Goal: Navigation & Orientation: Find specific page/section

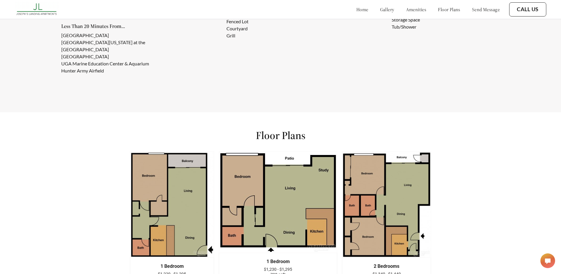
scroll to position [648, 0]
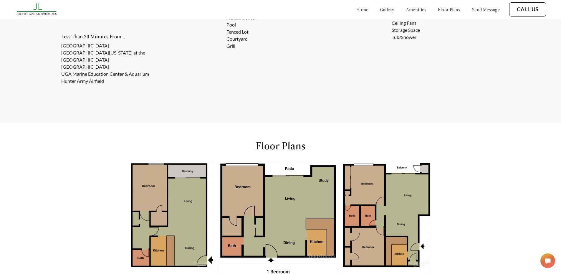
click at [441, 6] on link "floor plans" at bounding box center [449, 9] width 22 height 6
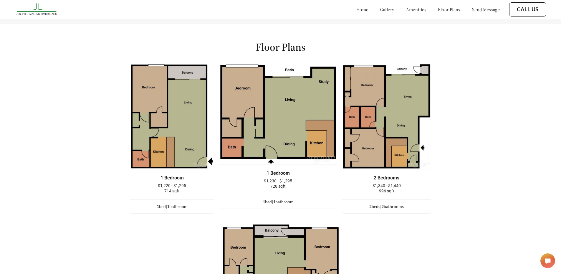
scroll to position [775, 0]
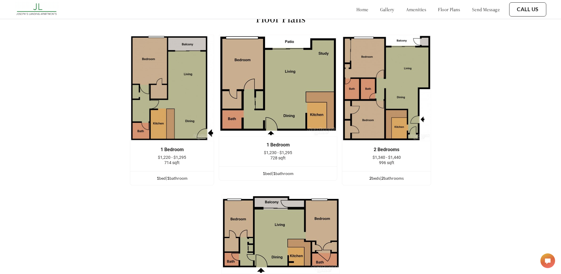
click at [380, 12] on link "gallery" at bounding box center [387, 9] width 14 height 6
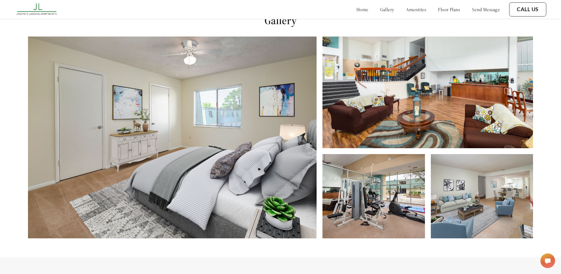
scroll to position [278, 0]
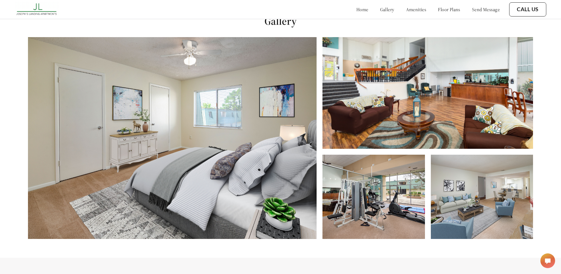
click at [165, 140] on img at bounding box center [172, 138] width 289 height 202
click at [399, 118] on img at bounding box center [428, 93] width 210 height 112
click at [404, 199] on img at bounding box center [374, 197] width 102 height 84
click at [475, 196] on img at bounding box center [482, 197] width 102 height 84
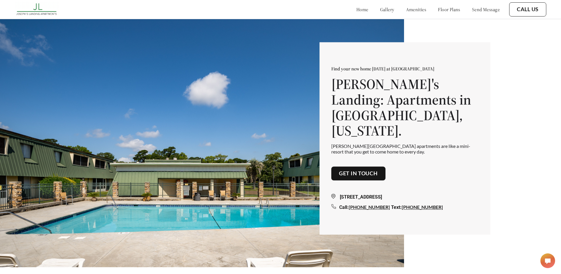
scroll to position [0, 0]
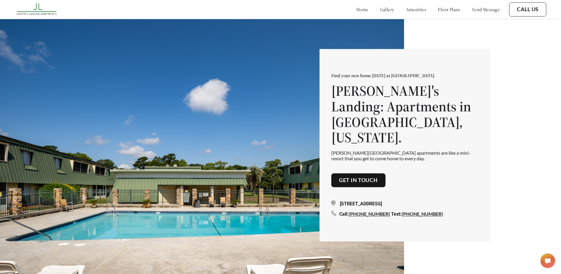
click at [406, 11] on link "amenities" at bounding box center [416, 9] width 20 height 6
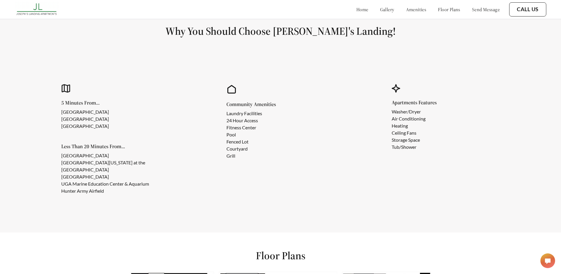
scroll to position [540, 0]
